Goal: Complete application form

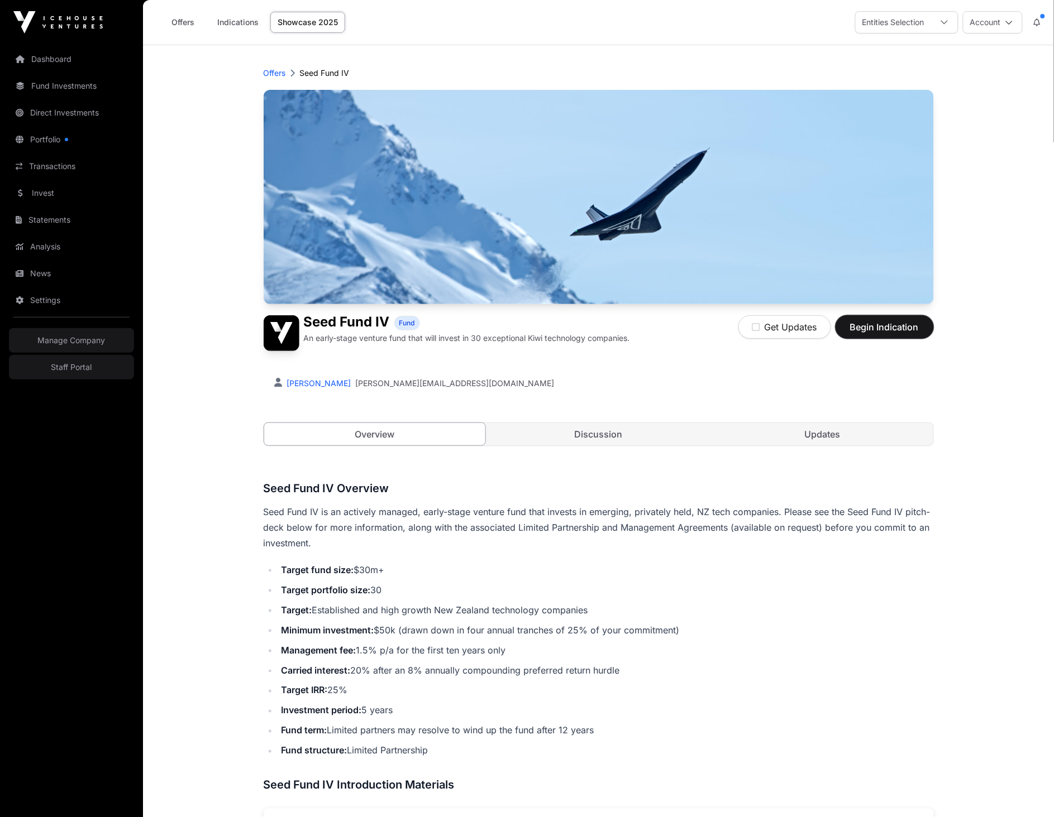
drag, startPoint x: 898, startPoint y: 326, endPoint x: 896, endPoint y: 339, distance: 13.7
click at [898, 326] on span "Begin Indication" at bounding box center [884, 326] width 70 height 13
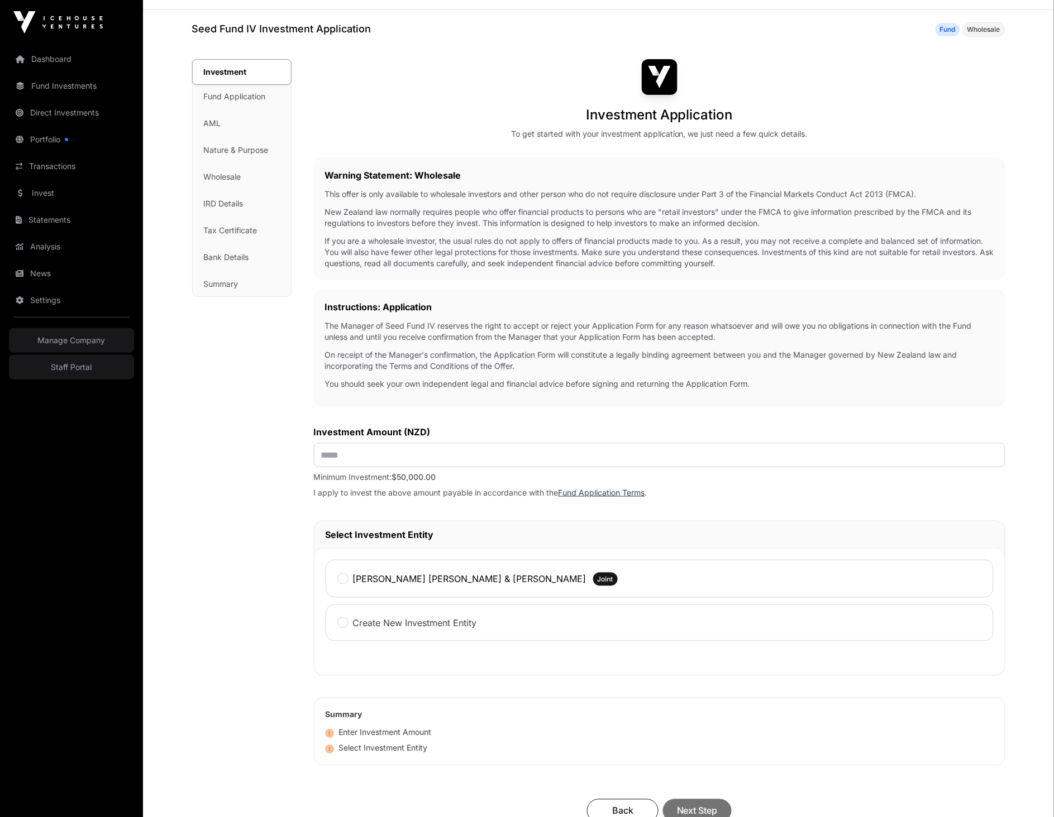
scroll to position [88, 0]
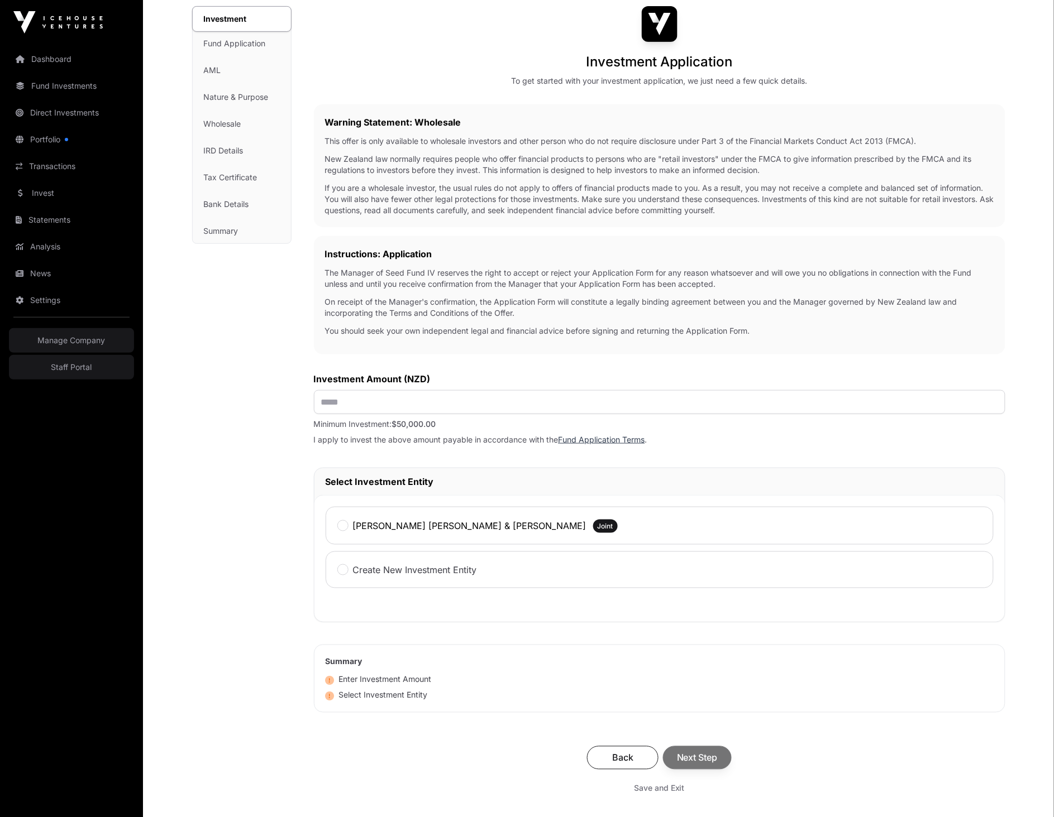
click at [698, 755] on div "Back Next Step" at bounding box center [659, 757] width 669 height 23
click at [377, 395] on input "text" at bounding box center [659, 402] width 691 height 24
type input "**"
type input "*******"
click at [691, 754] on div "Back Next Step" at bounding box center [659, 757] width 669 height 23
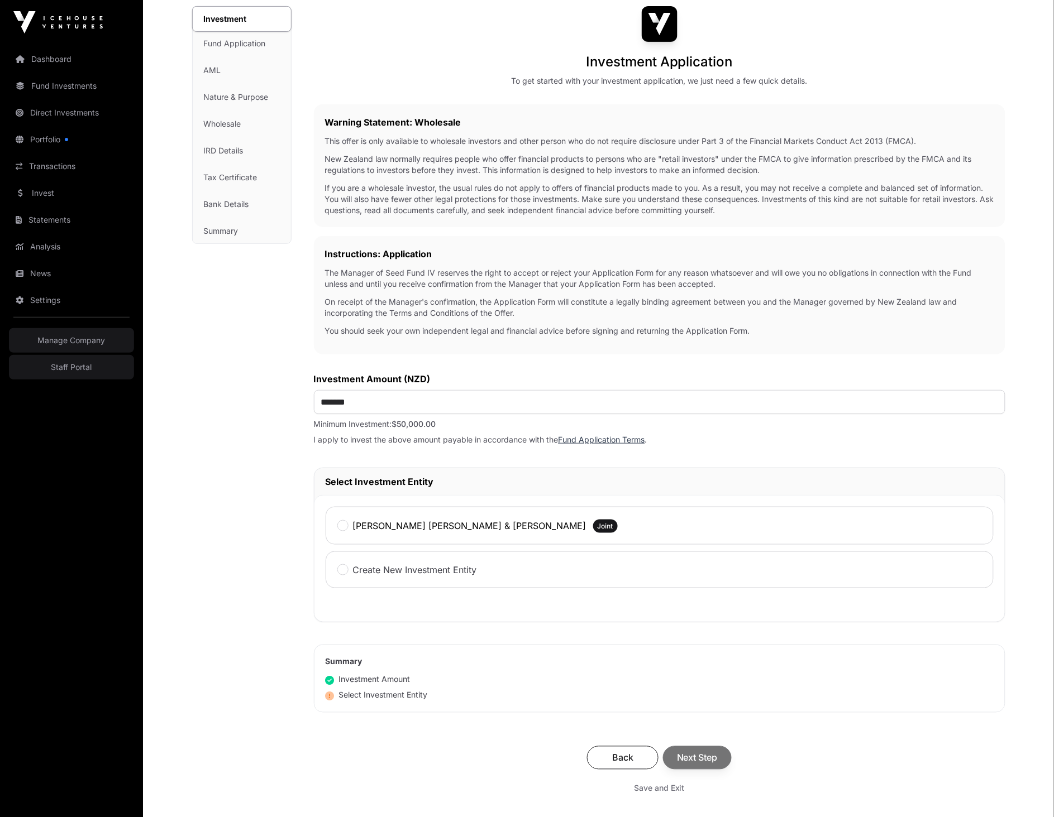
click at [382, 530] on label "[PERSON_NAME] [PERSON_NAME] & [PERSON_NAME]" at bounding box center [469, 525] width 233 height 13
click at [682, 760] on span "Next Step" at bounding box center [697, 758] width 41 height 13
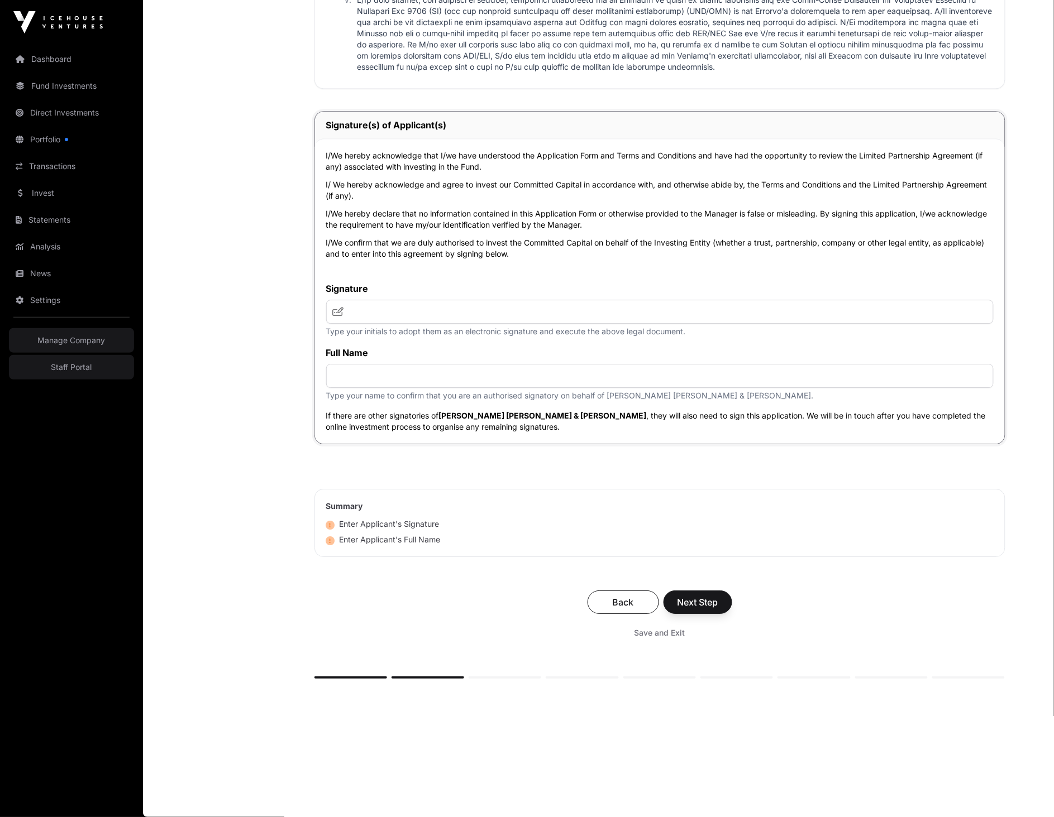
scroll to position [2258, 0]
